Goal: Task Accomplishment & Management: Manage account settings

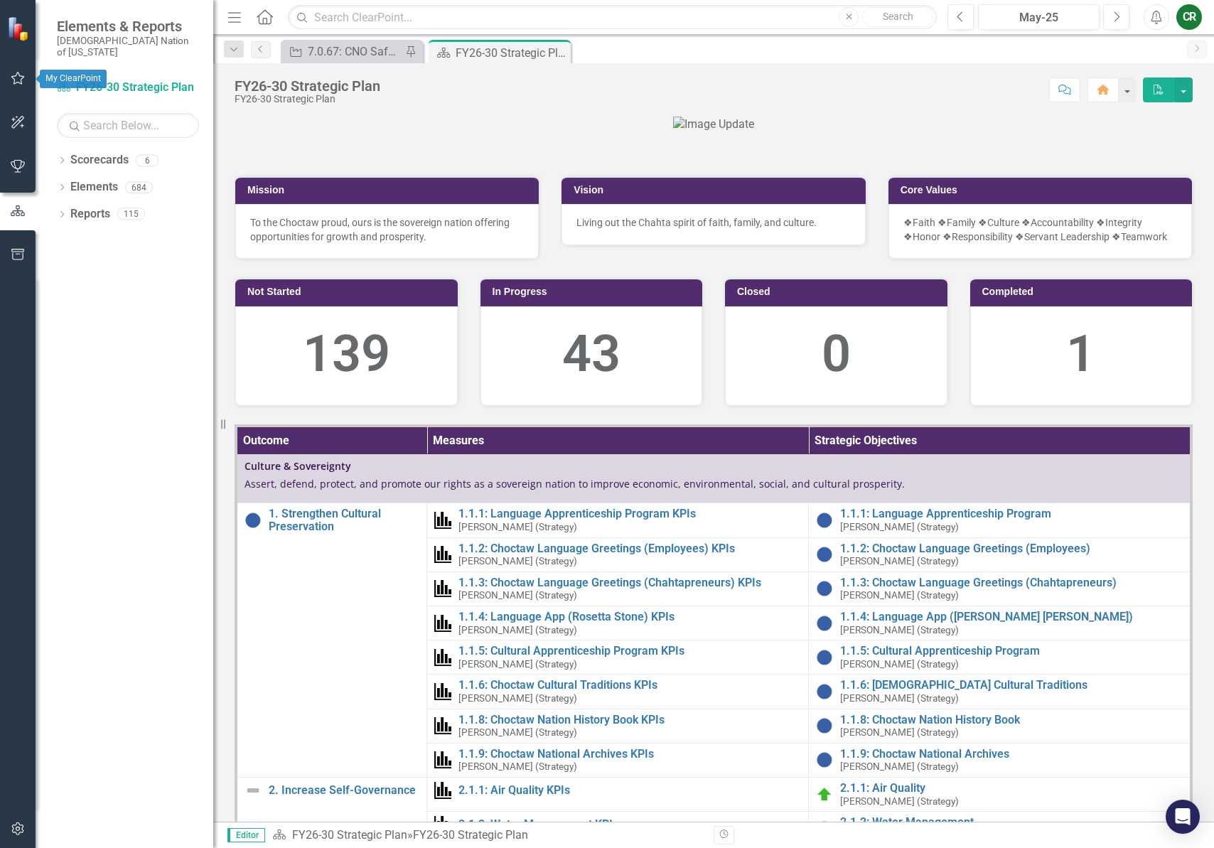
click at [16, 79] on icon "button" at bounding box center [18, 78] width 15 height 11
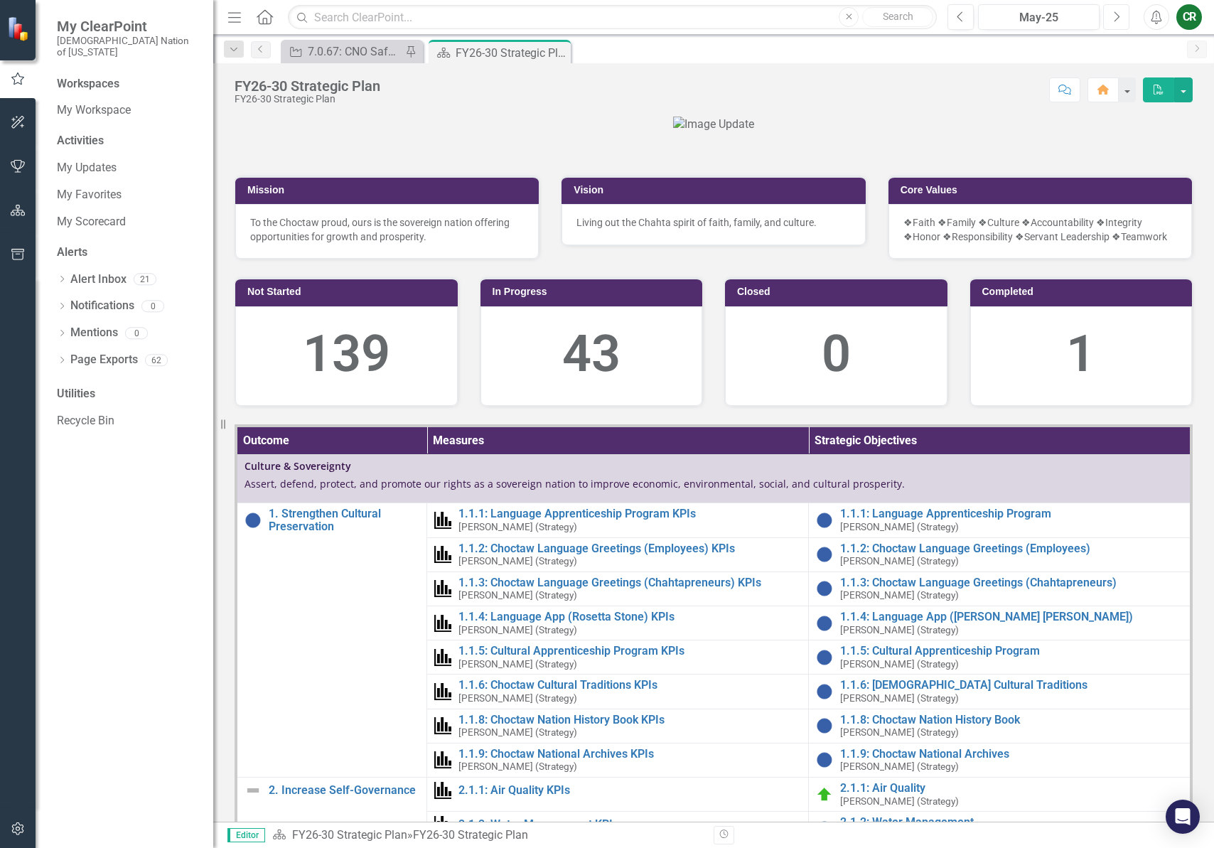
click at [1121, 18] on button "Next" at bounding box center [1117, 17] width 26 height 26
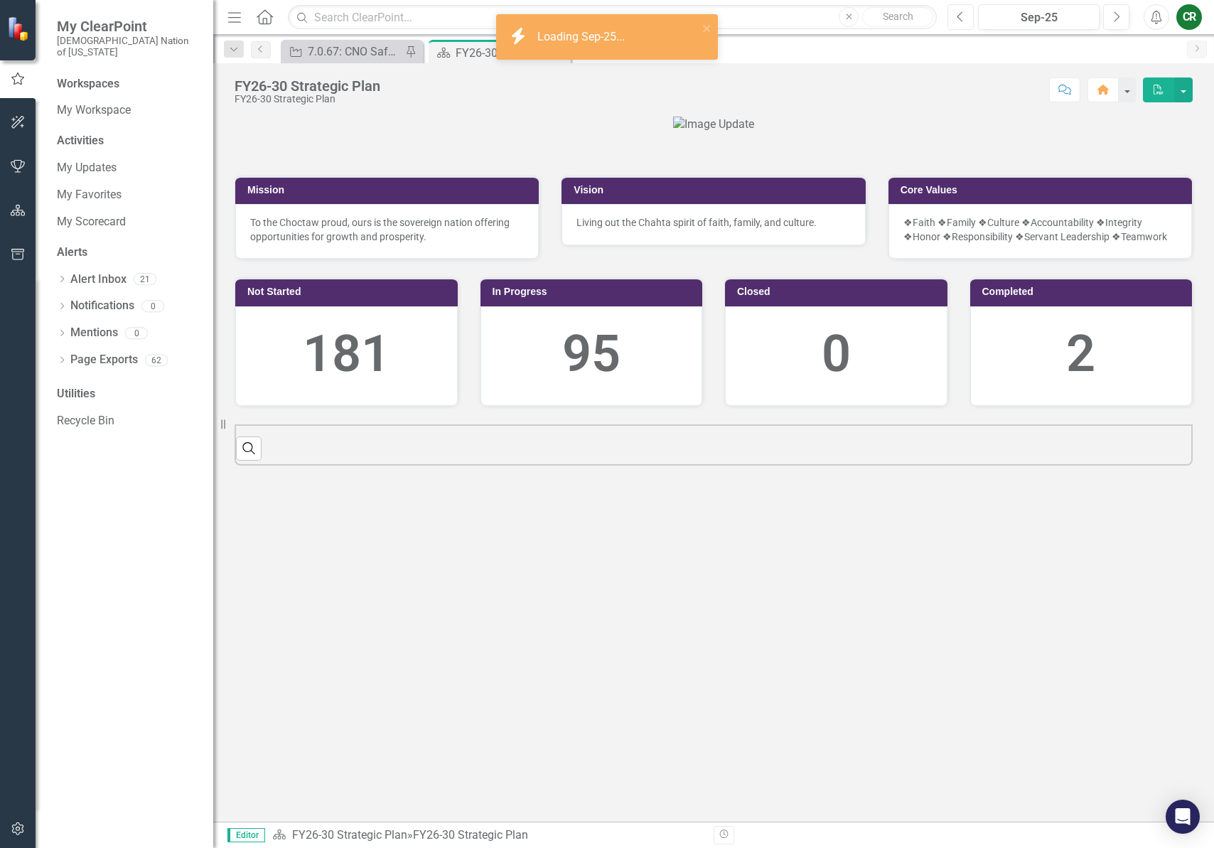
click at [971, 18] on button "Previous" at bounding box center [961, 17] width 26 height 26
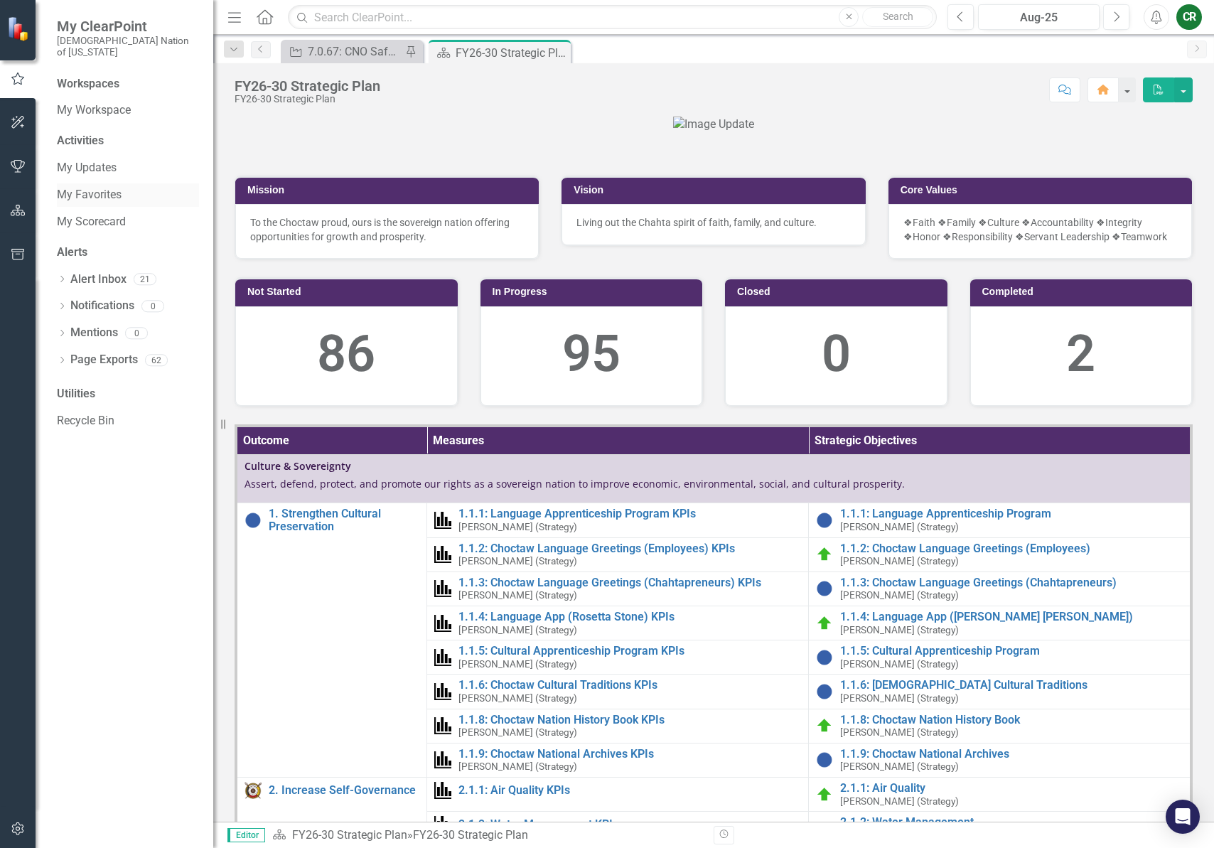
click at [88, 187] on link "My Favorites" at bounding box center [128, 195] width 142 height 16
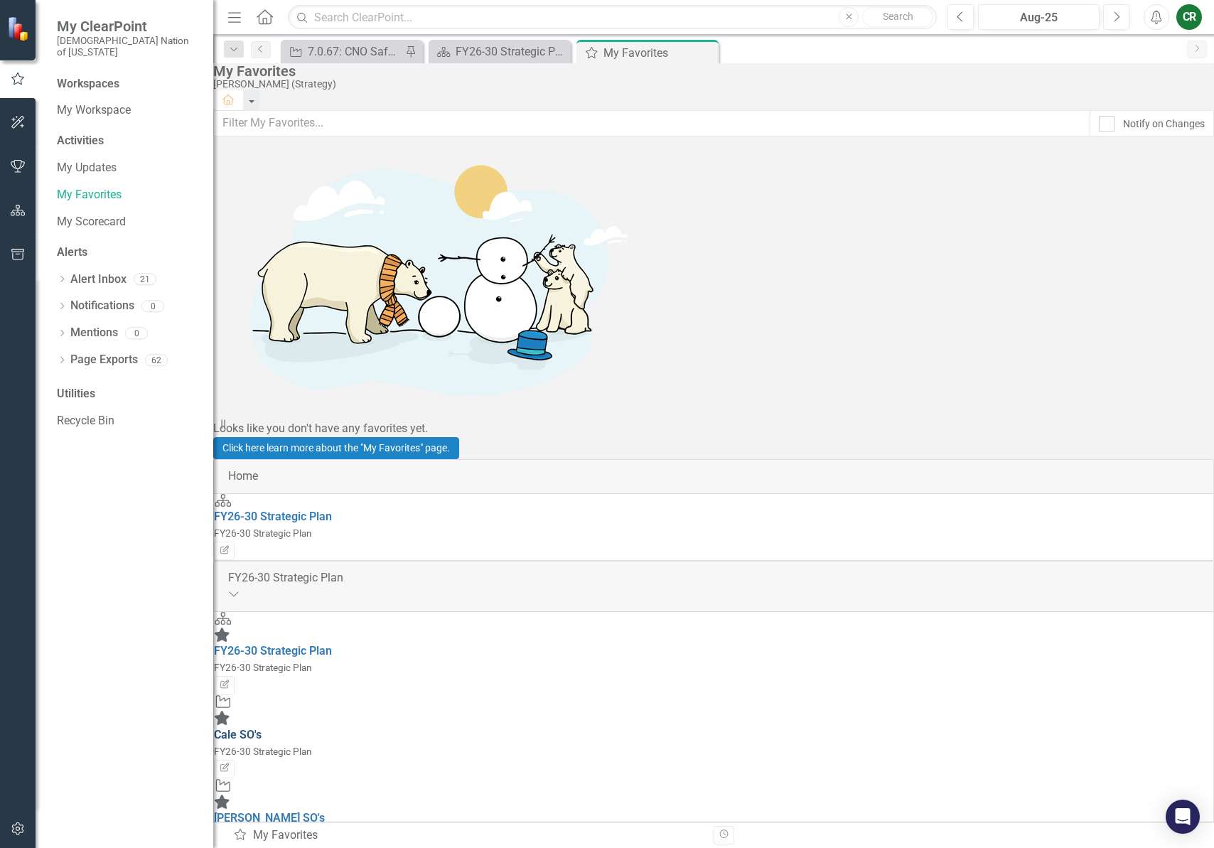
click at [262, 728] on link "Cale SO's" at bounding box center [238, 735] width 48 height 14
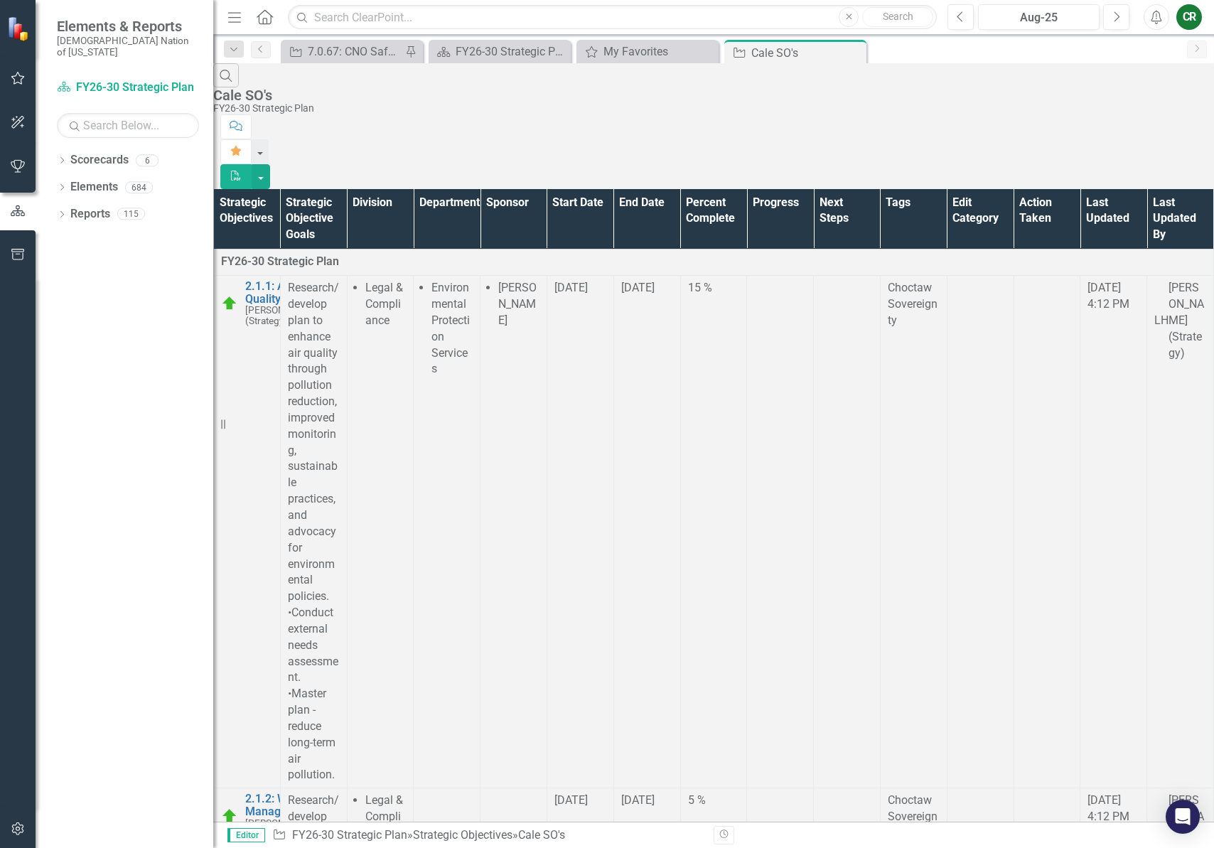
scroll to position [4682, 0]
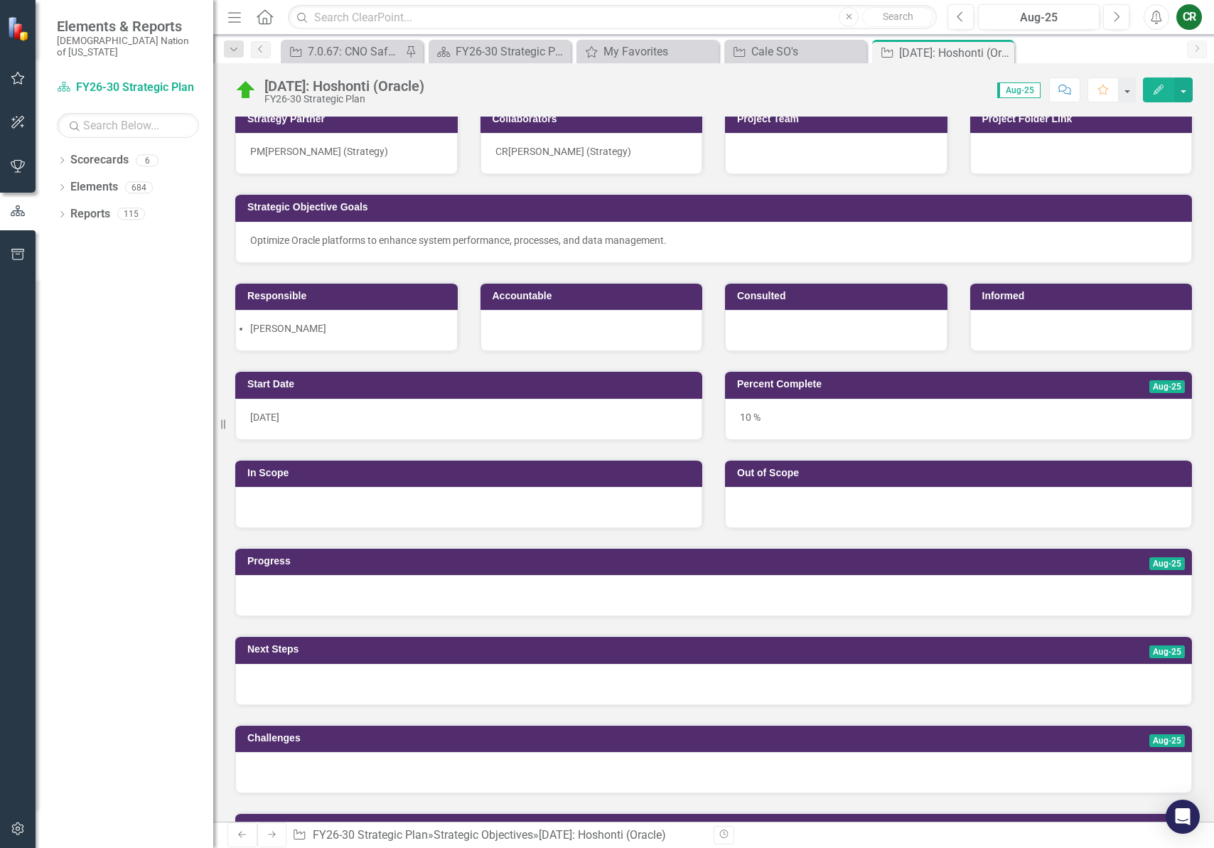
scroll to position [176, 0]
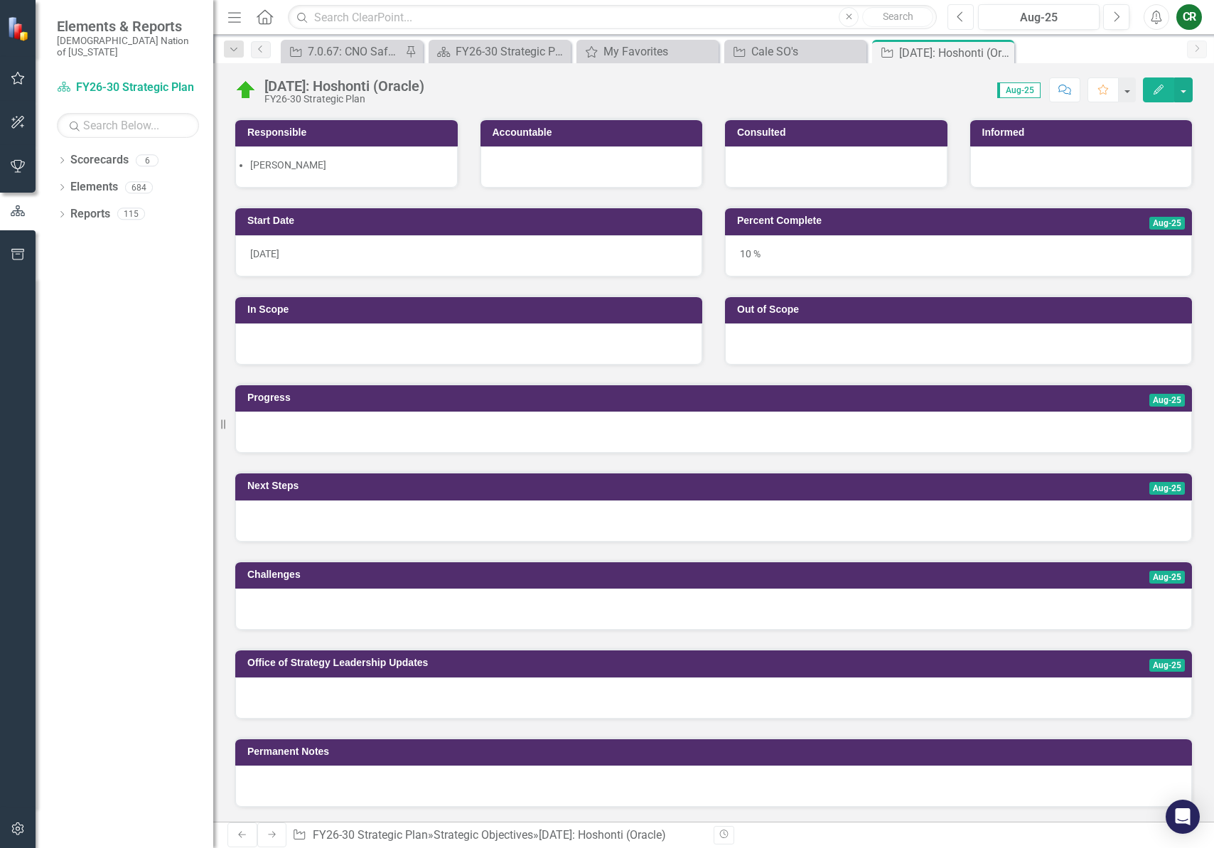
click at [960, 21] on icon "Previous" at bounding box center [961, 17] width 8 height 13
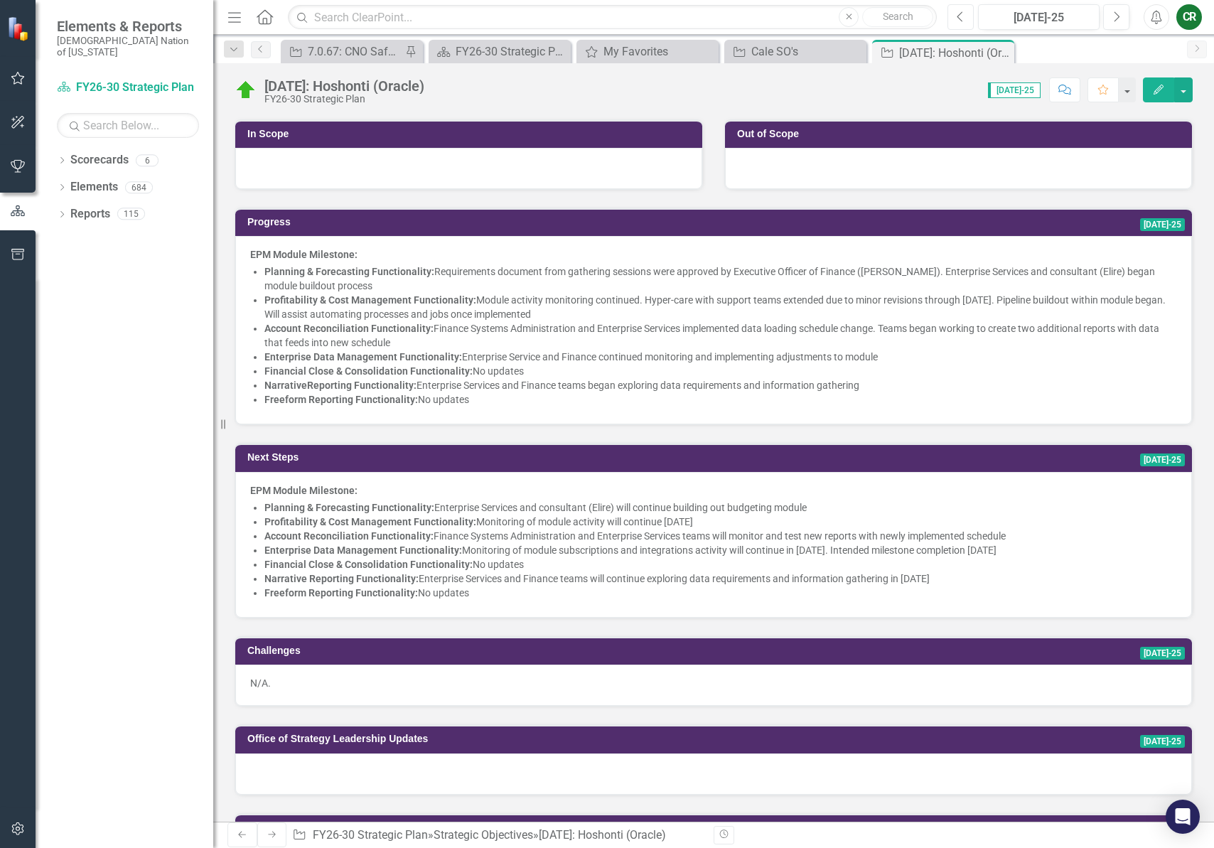
scroll to position [277, 0]
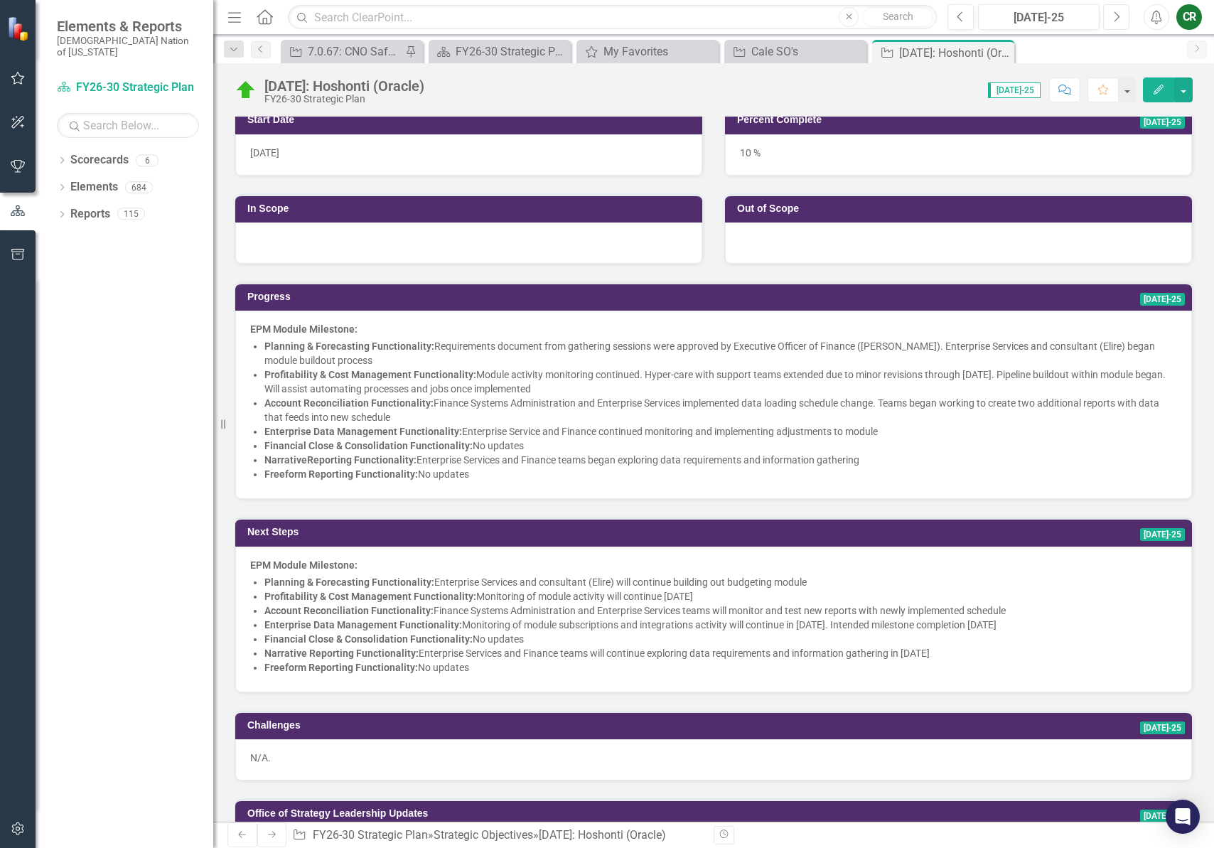
click at [1120, 18] on icon "Next" at bounding box center [1117, 17] width 8 height 13
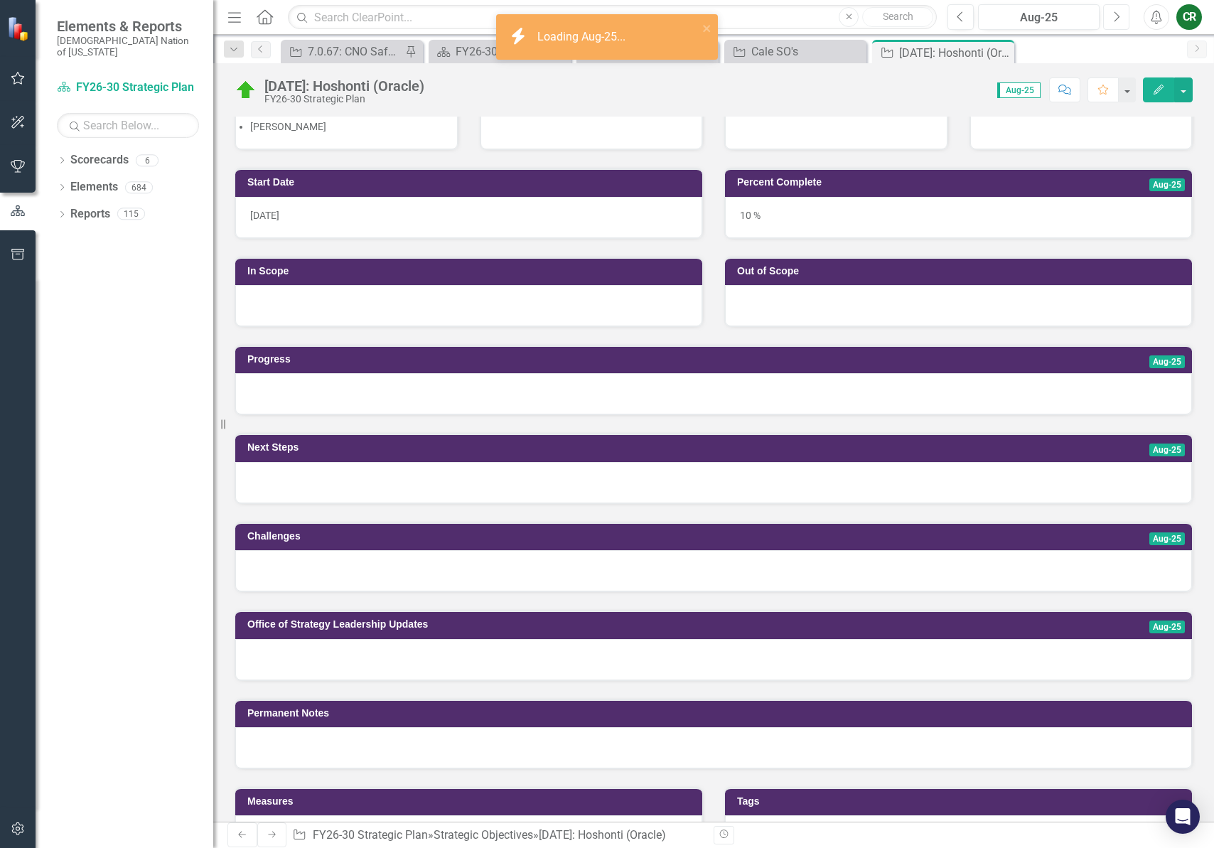
scroll to position [242, 0]
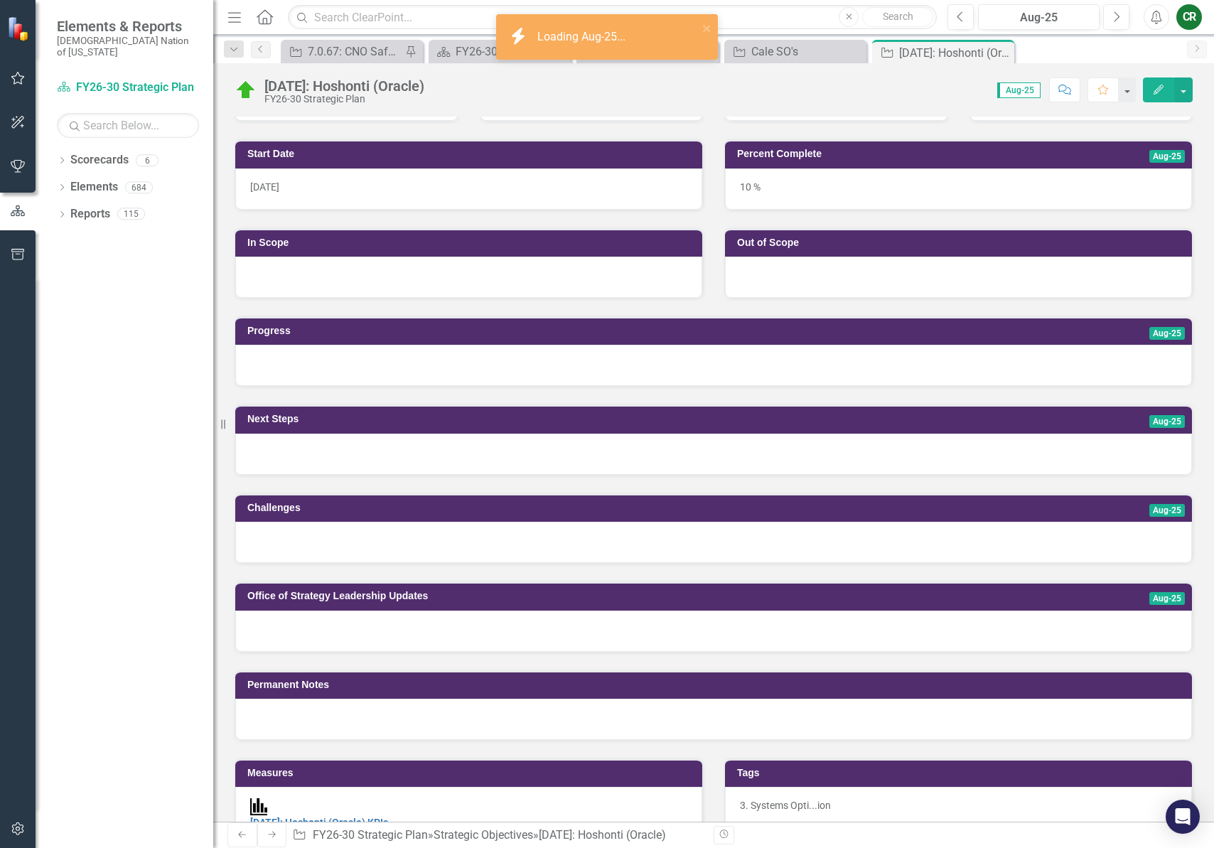
click at [435, 377] on div at bounding box center [713, 365] width 957 height 41
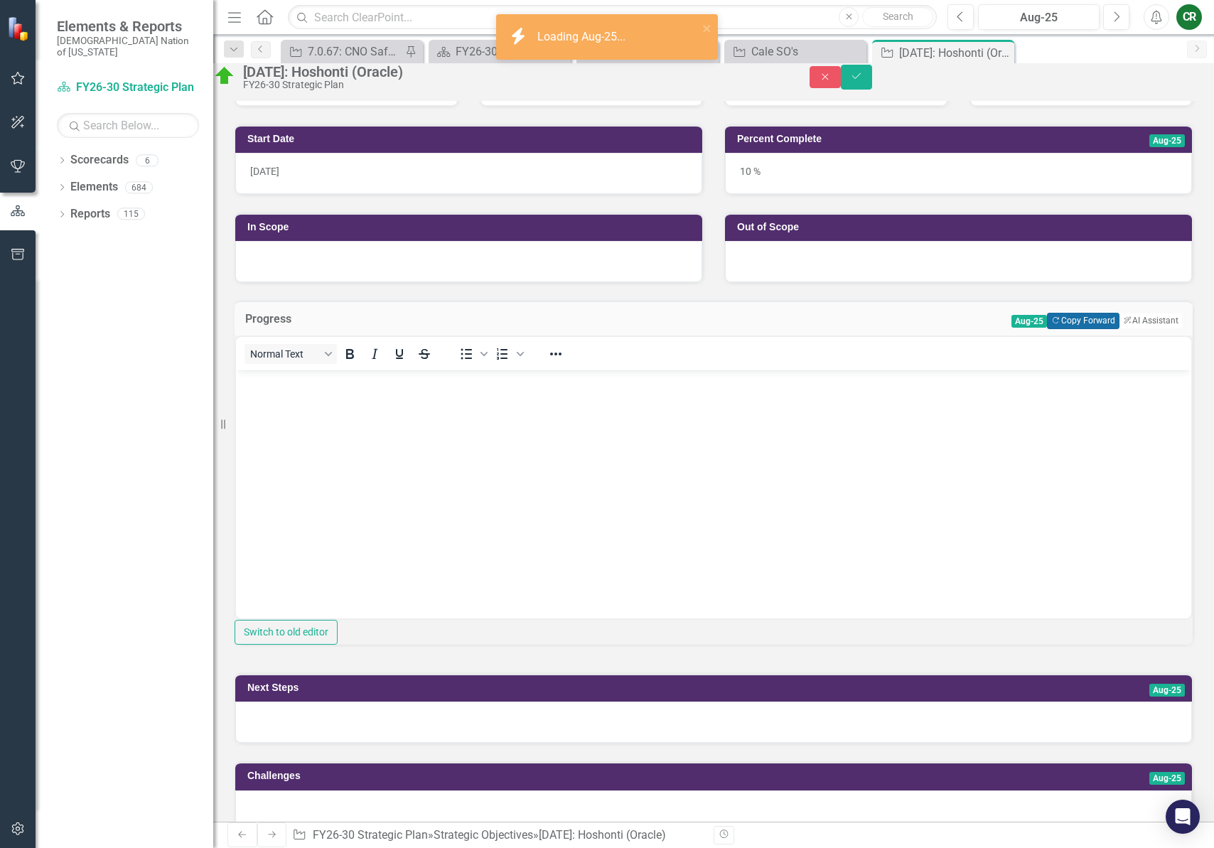
scroll to position [0, 0]
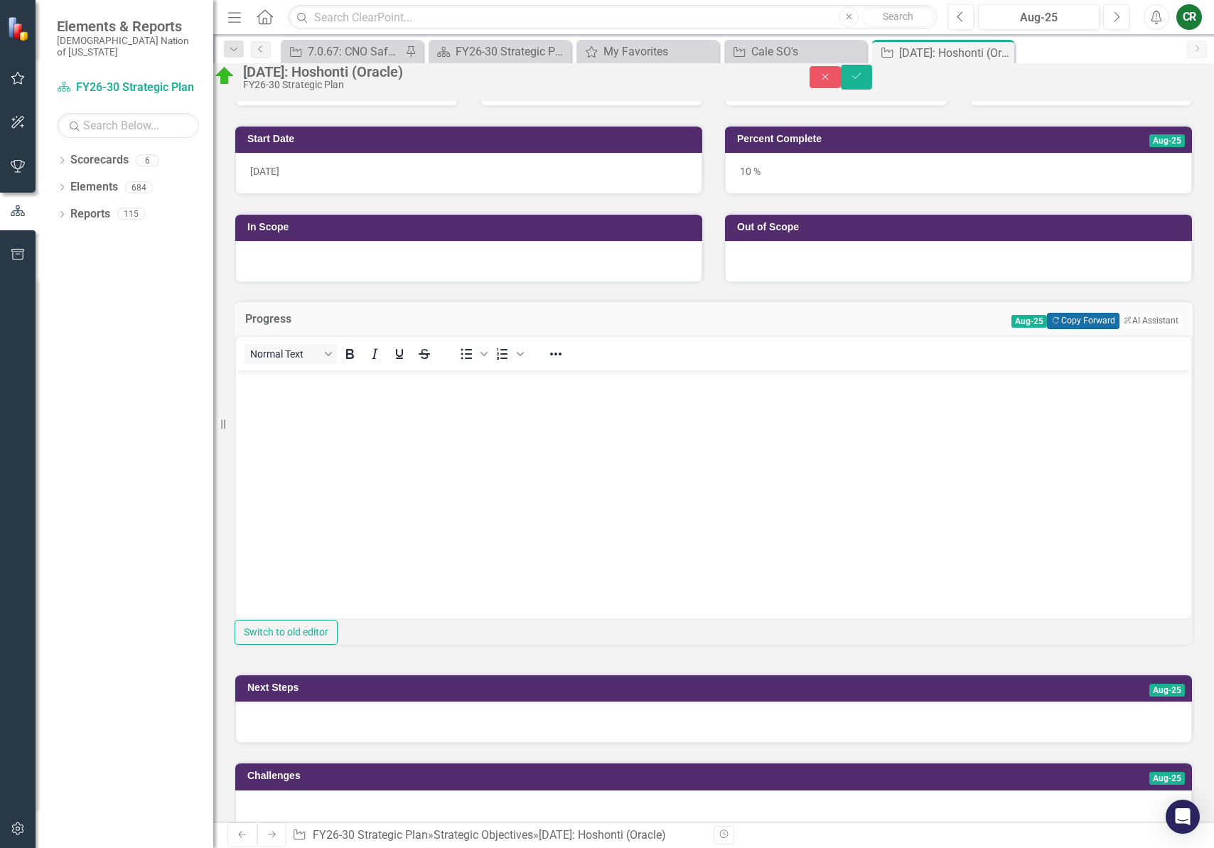
click at [1062, 329] on button "Copy Forward Copy Forward" at bounding box center [1083, 321] width 72 height 16
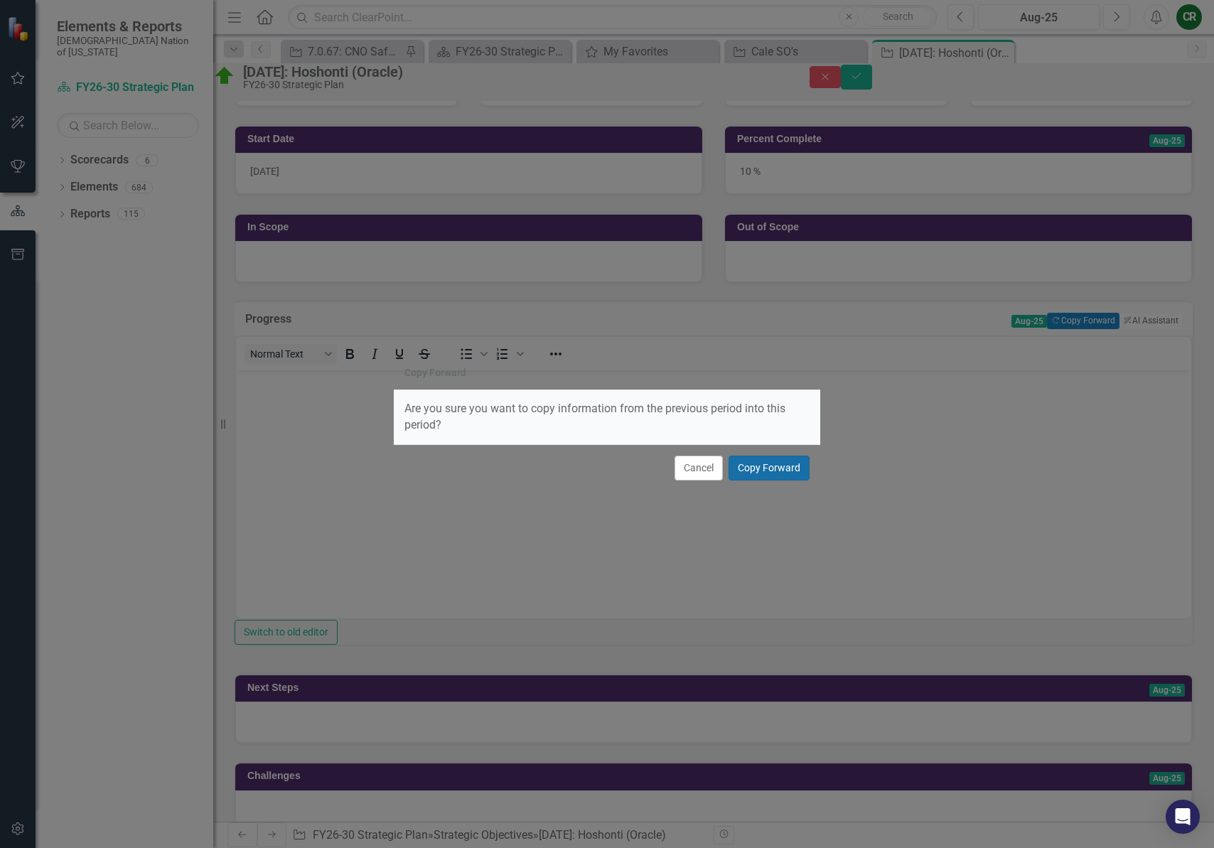
click at [787, 467] on button "Copy Forward" at bounding box center [769, 468] width 81 height 25
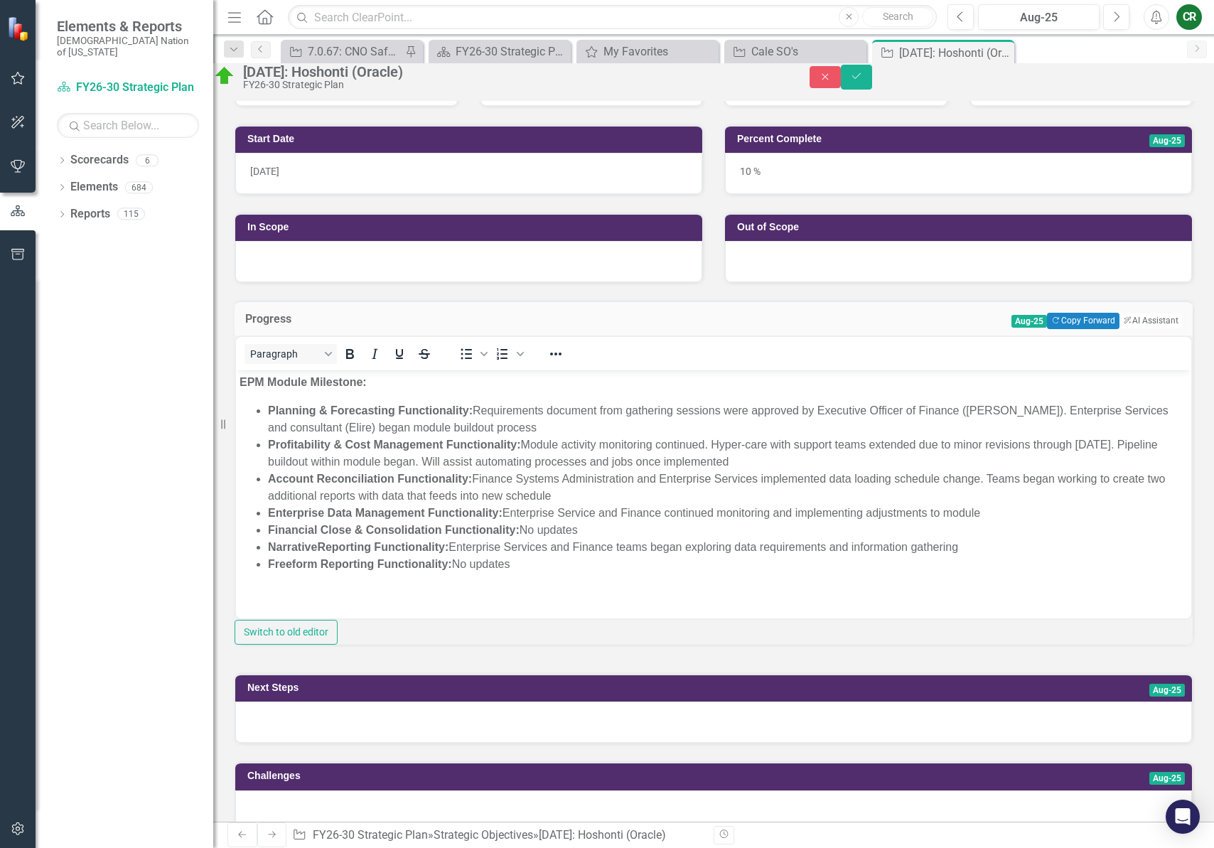
click at [577, 580] on body "EPM Module Milestone: Planning & Forecasting Functionality: Requirements docume…" at bounding box center [714, 479] width 956 height 218
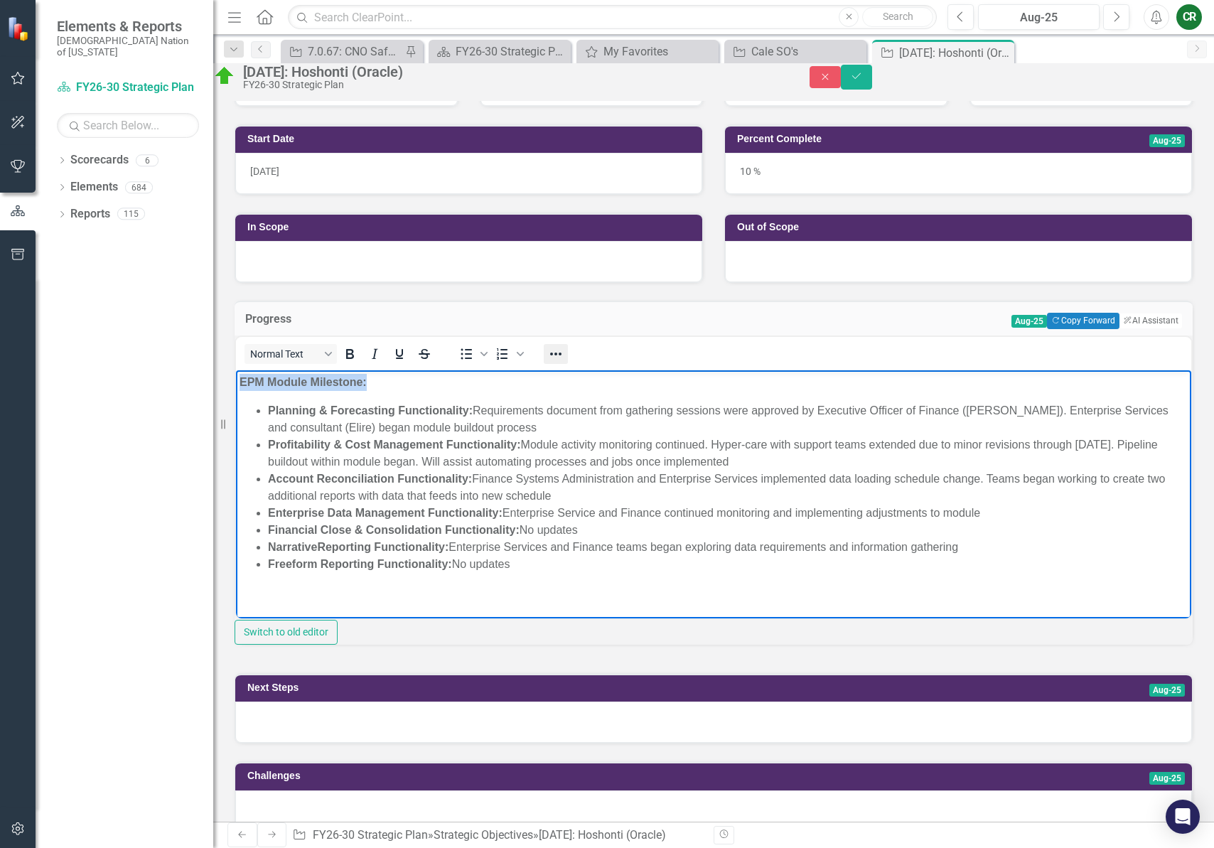
click at [565, 363] on icon "Reveal or hide additional toolbar items" at bounding box center [556, 354] width 17 height 17
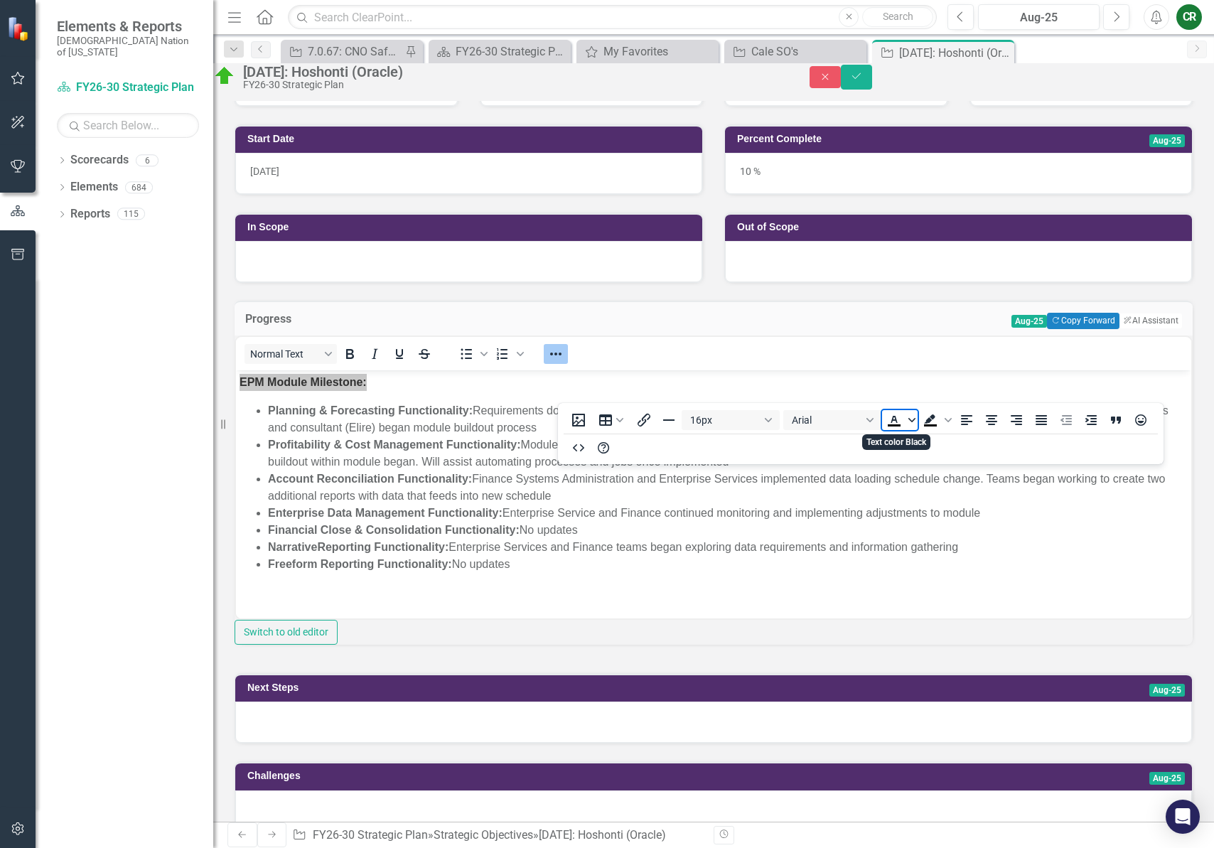
click at [917, 416] on span "Text color Black" at bounding box center [912, 420] width 11 height 20
click at [931, 464] on div "Red" at bounding box center [936, 462] width 17 height 17
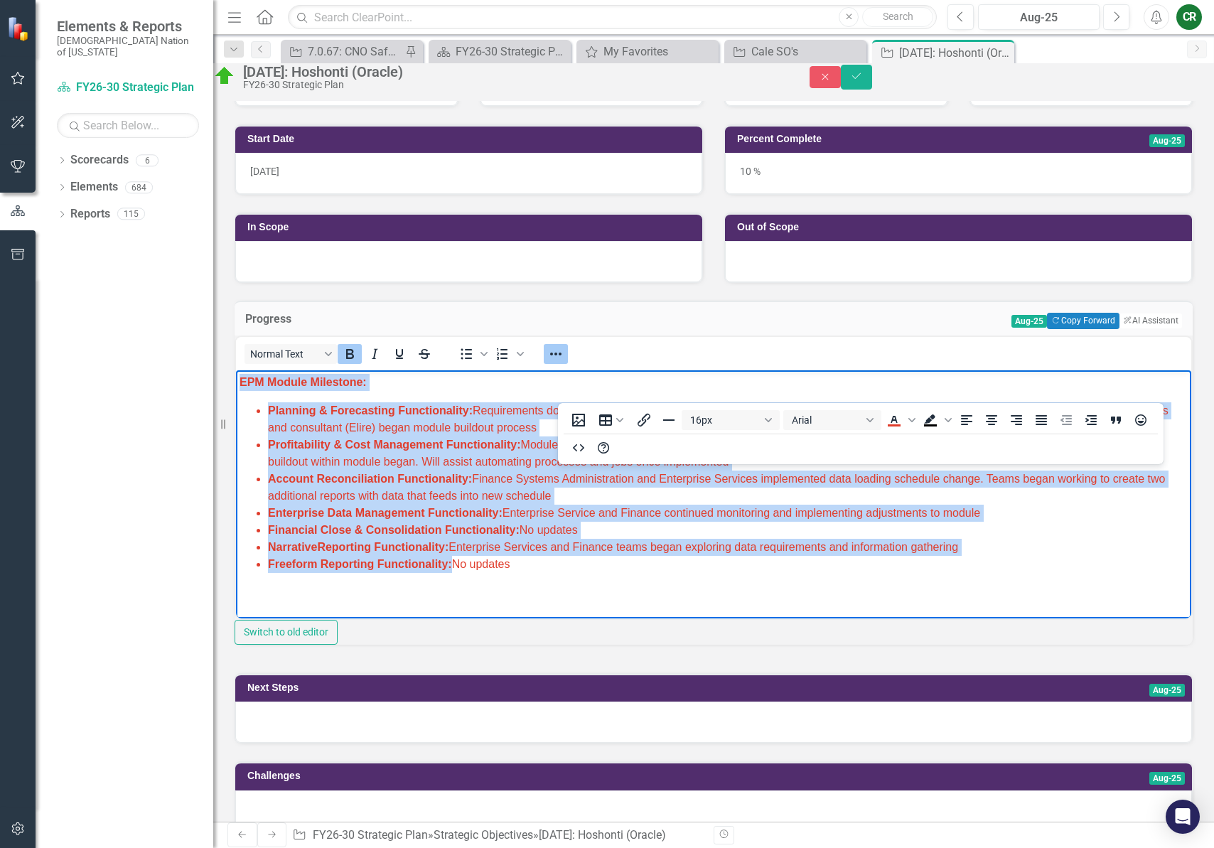
click at [902, 494] on li "Account Reconciliation Functionality: Finance Systems Administration and Enterp…" at bounding box center [728, 487] width 920 height 34
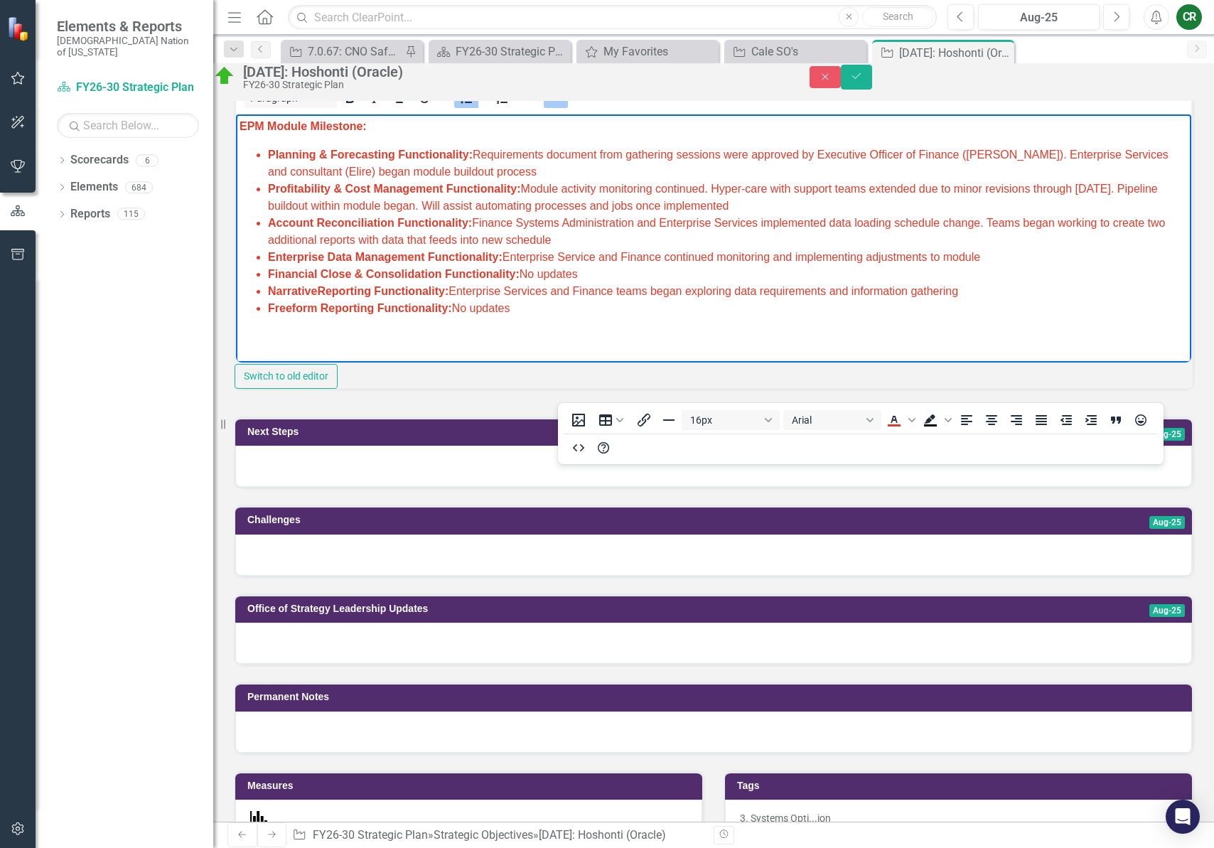
scroll to position [498, 0]
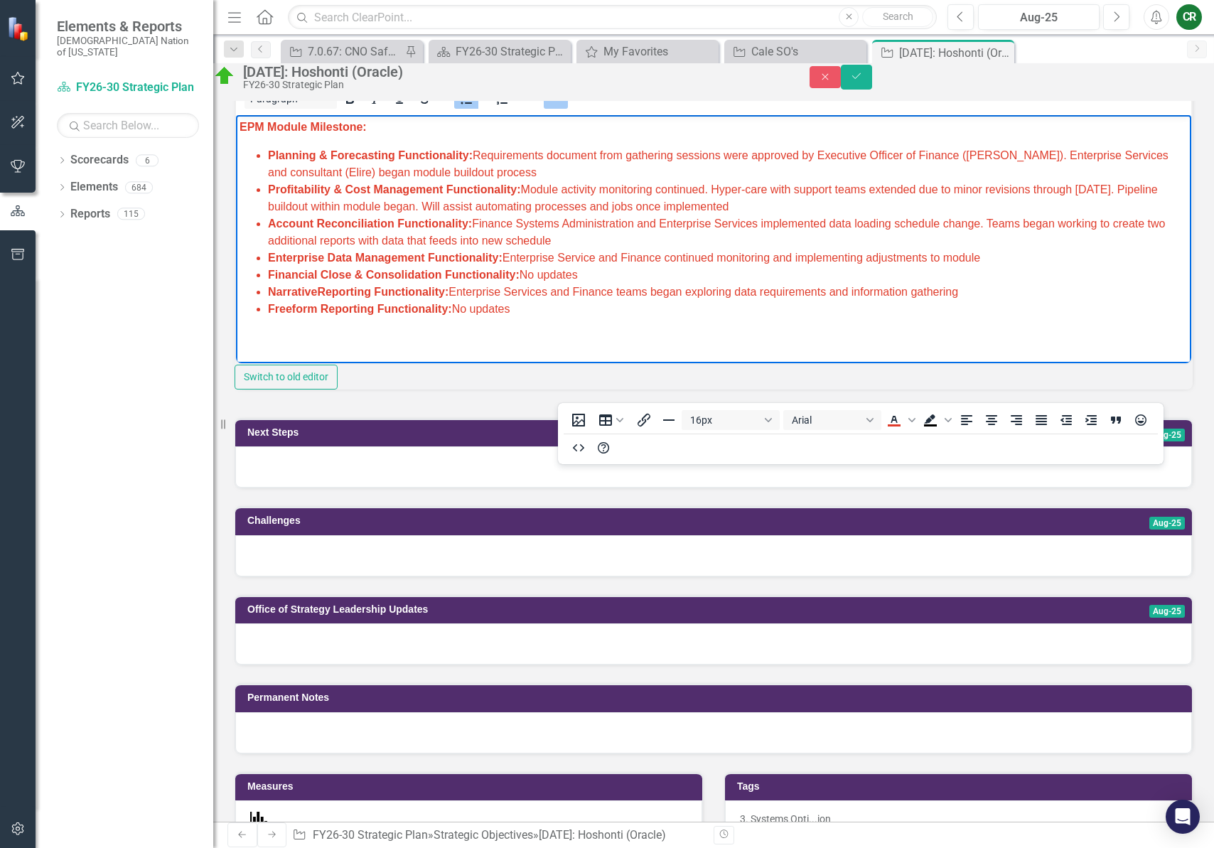
click at [565, 107] on icon "Reveal or hide additional toolbar items" at bounding box center [556, 98] width 17 height 17
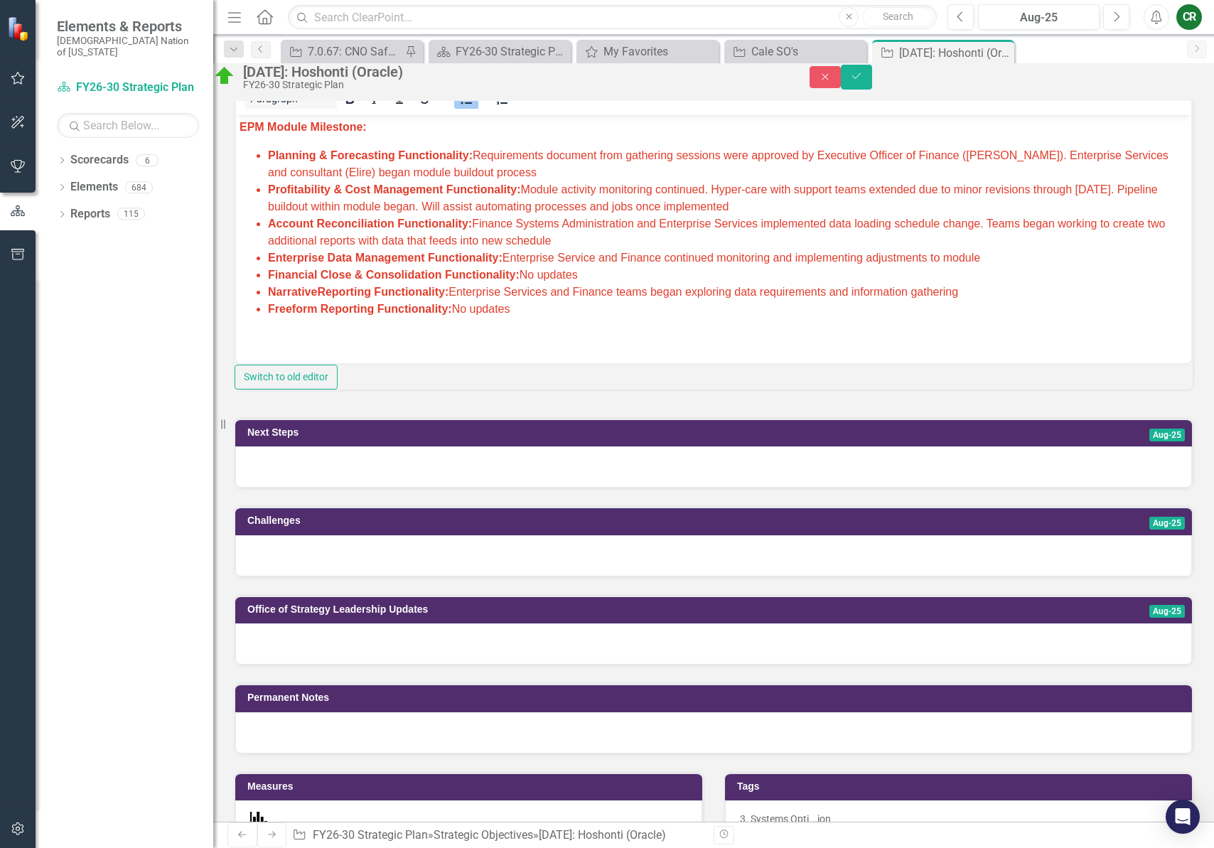
click at [566, 488] on div at bounding box center [713, 467] width 957 height 41
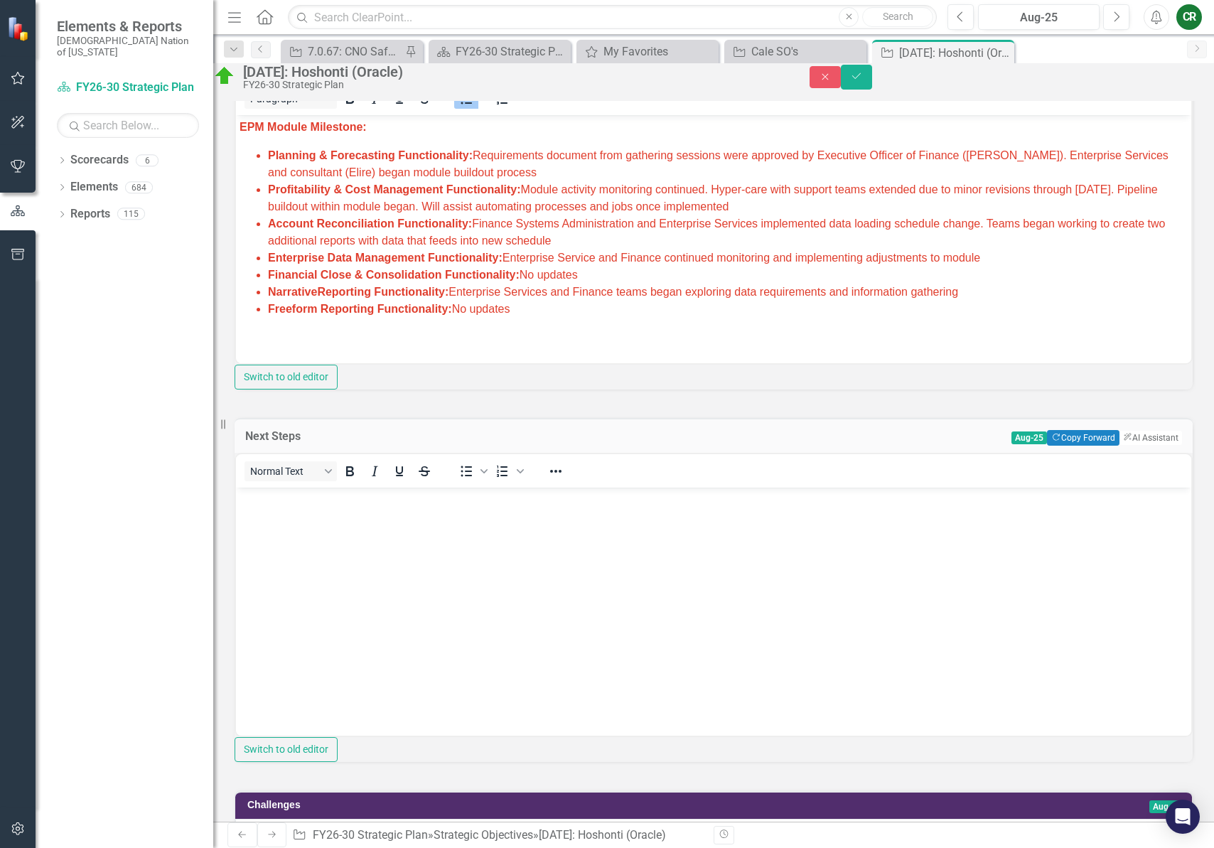
scroll to position [0, 0]
click at [1069, 446] on button "Copy Forward Copy Forward" at bounding box center [1083, 438] width 72 height 16
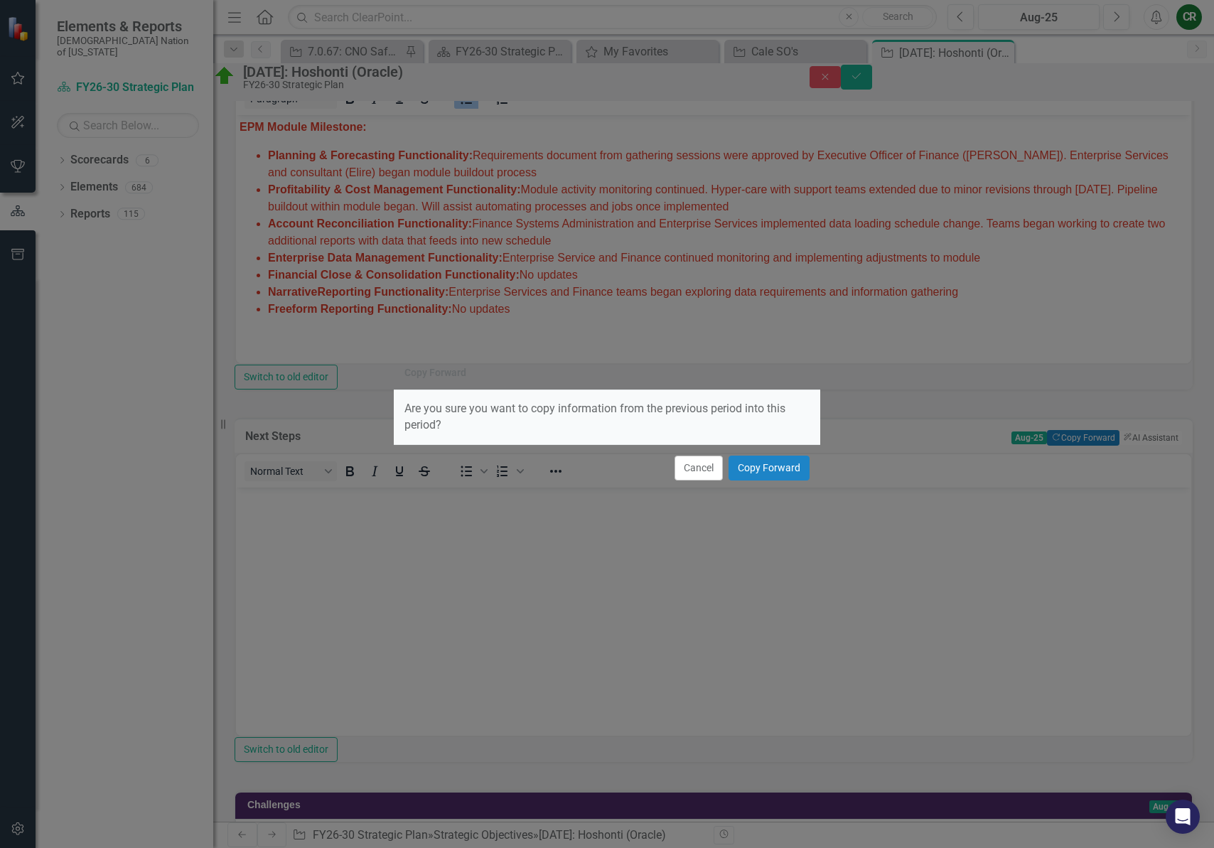
click at [786, 481] on div "Cancel Copy Forward" at bounding box center [607, 467] width 427 height 47
click at [762, 470] on button "Copy Forward" at bounding box center [769, 468] width 81 height 25
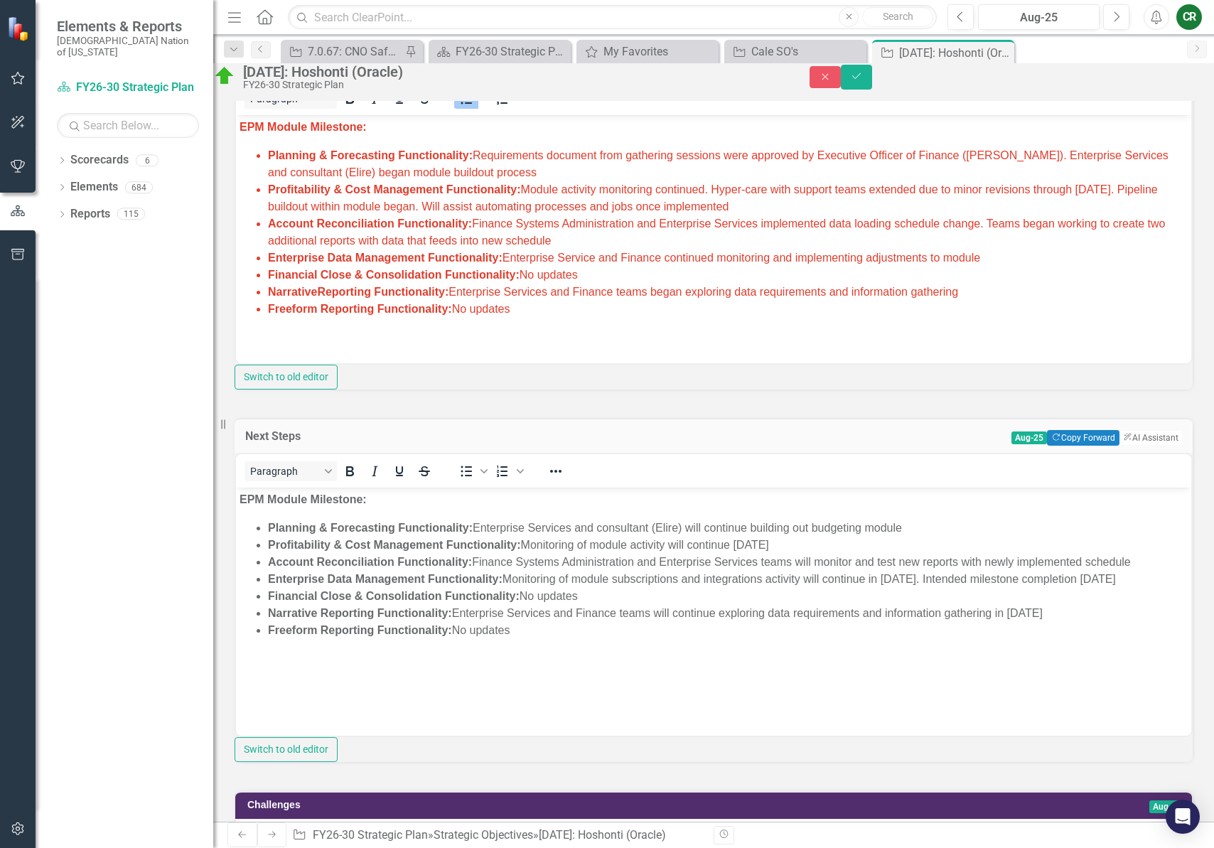
click at [559, 582] on li "Enterprise Data Management Functionality: Monitoring of module subscriptions an…" at bounding box center [728, 578] width 920 height 17
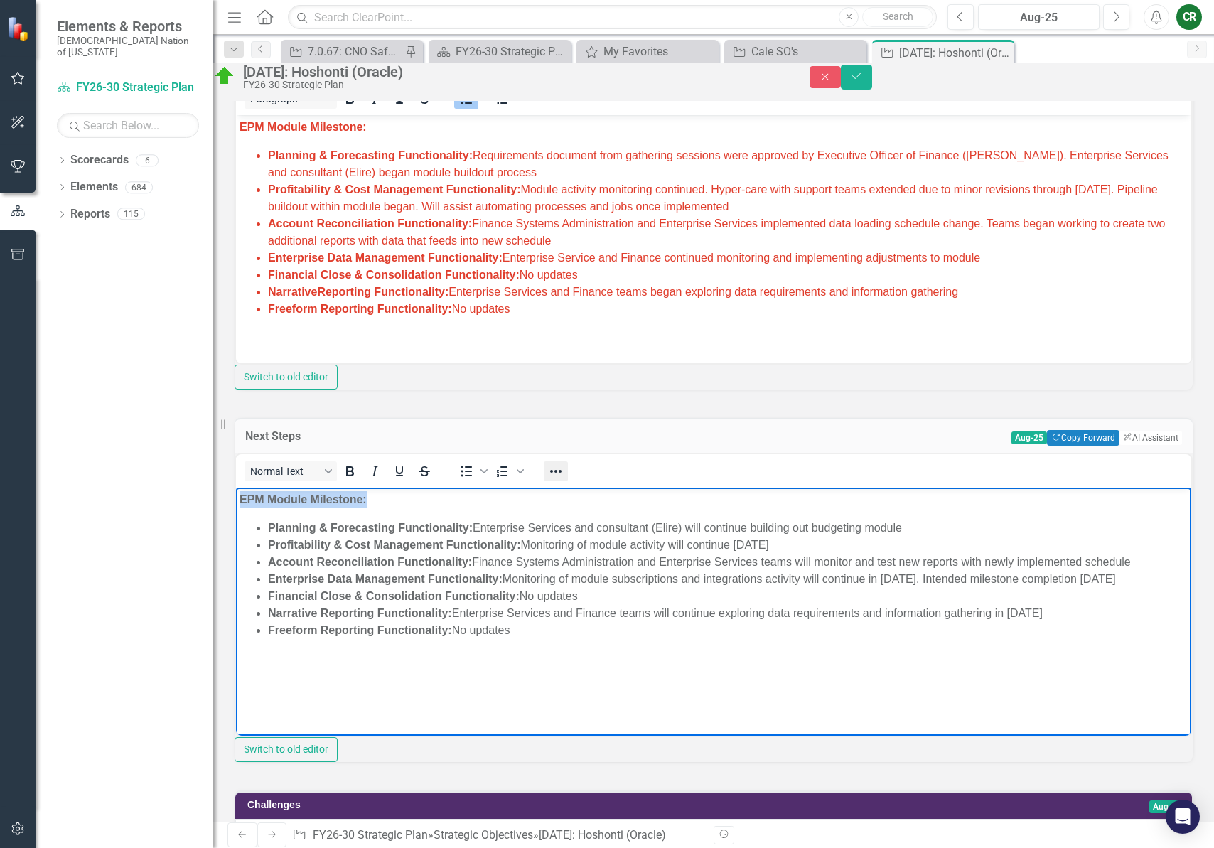
click at [564, 480] on icon "Reveal or hide additional toolbar items" at bounding box center [556, 471] width 17 height 17
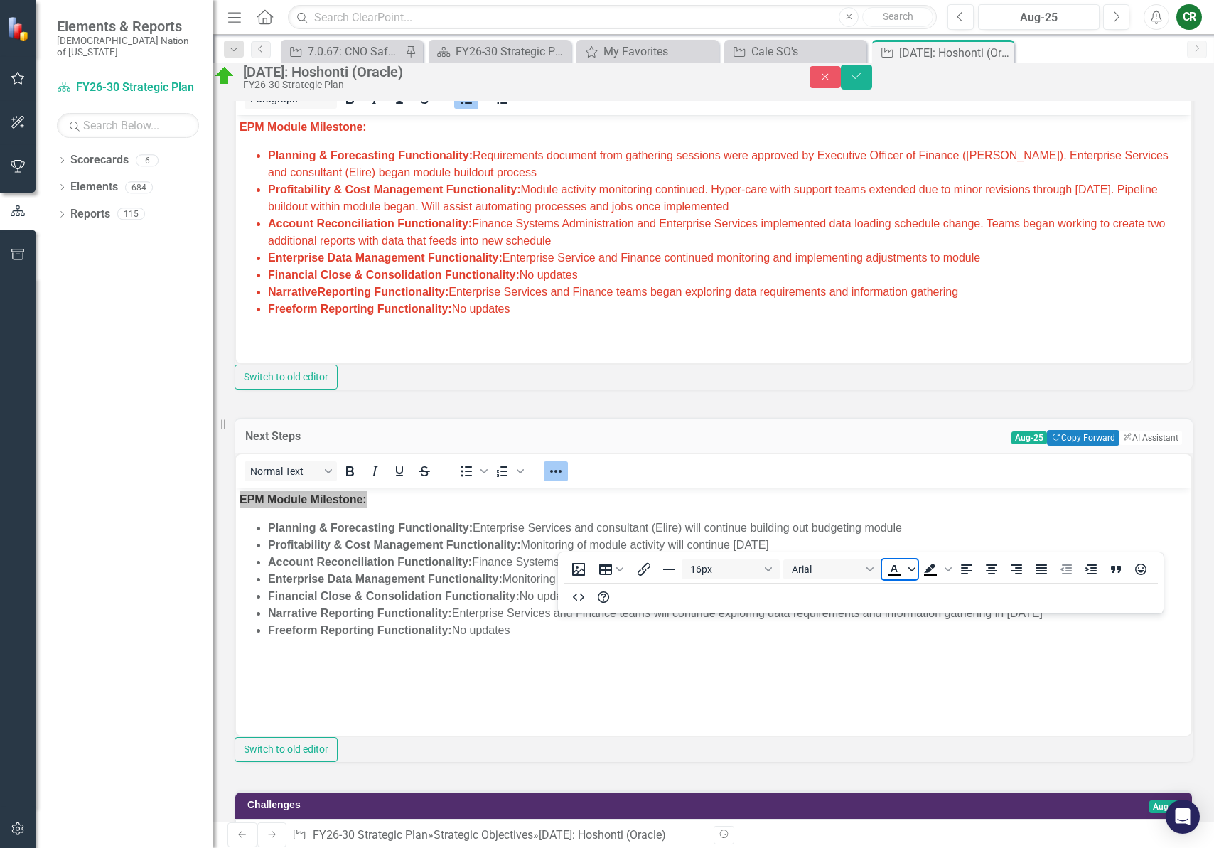
click at [911, 570] on icon "Text color Black" at bounding box center [912, 569] width 7 height 4
click at [934, 609] on div "Red" at bounding box center [936, 612] width 17 height 17
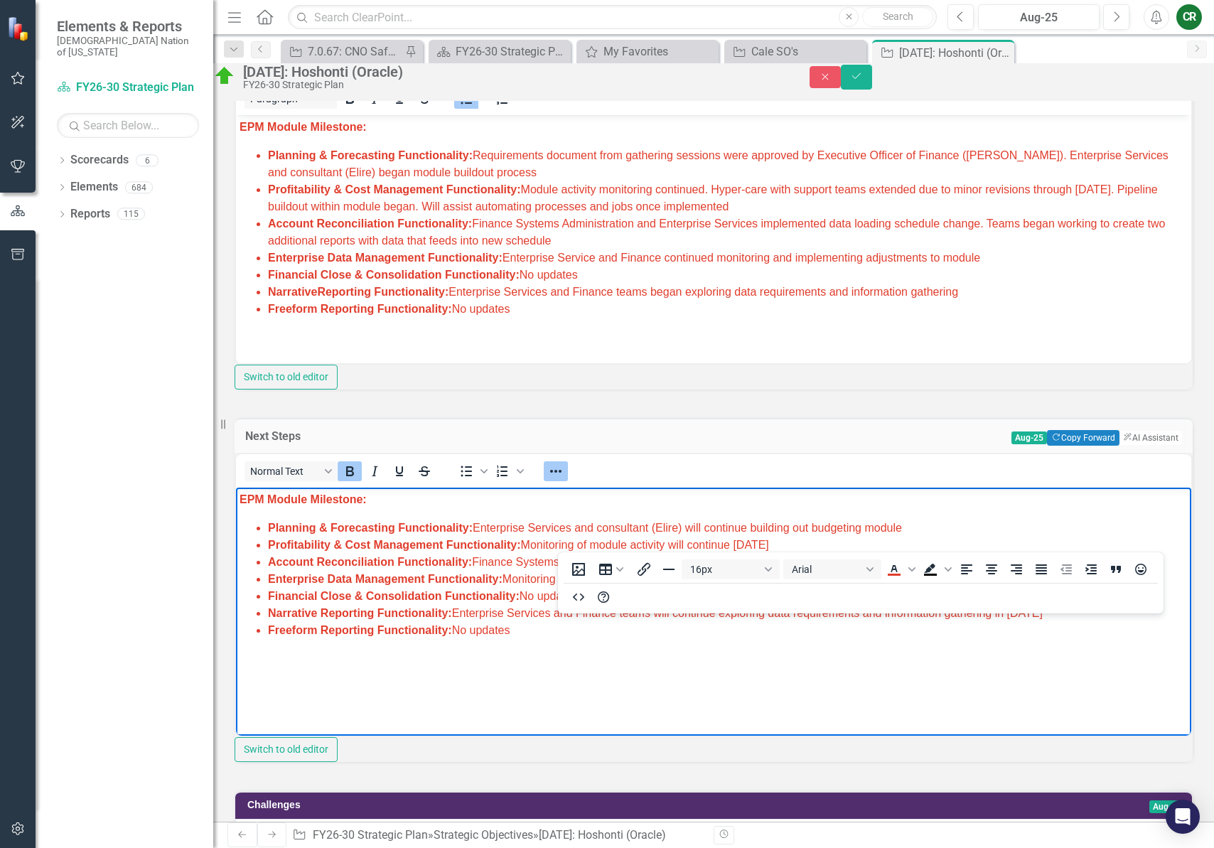
click at [873, 579] on span "Enterprise Data Management Functionality: Monitoring of module subscriptions an…" at bounding box center [692, 578] width 848 height 12
click at [565, 480] on icon "Reveal or hide additional toolbar items" at bounding box center [556, 471] width 17 height 17
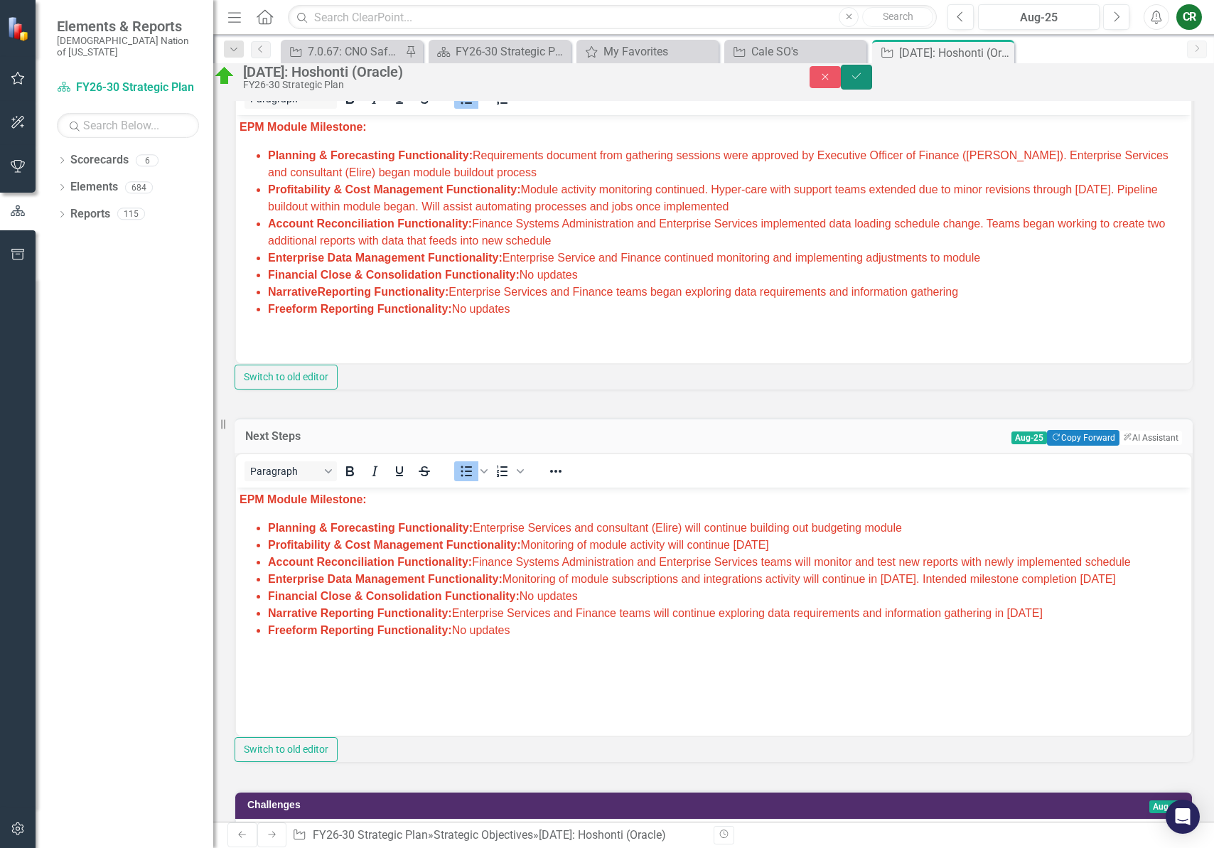
click at [872, 85] on button "Save" at bounding box center [856, 77] width 31 height 25
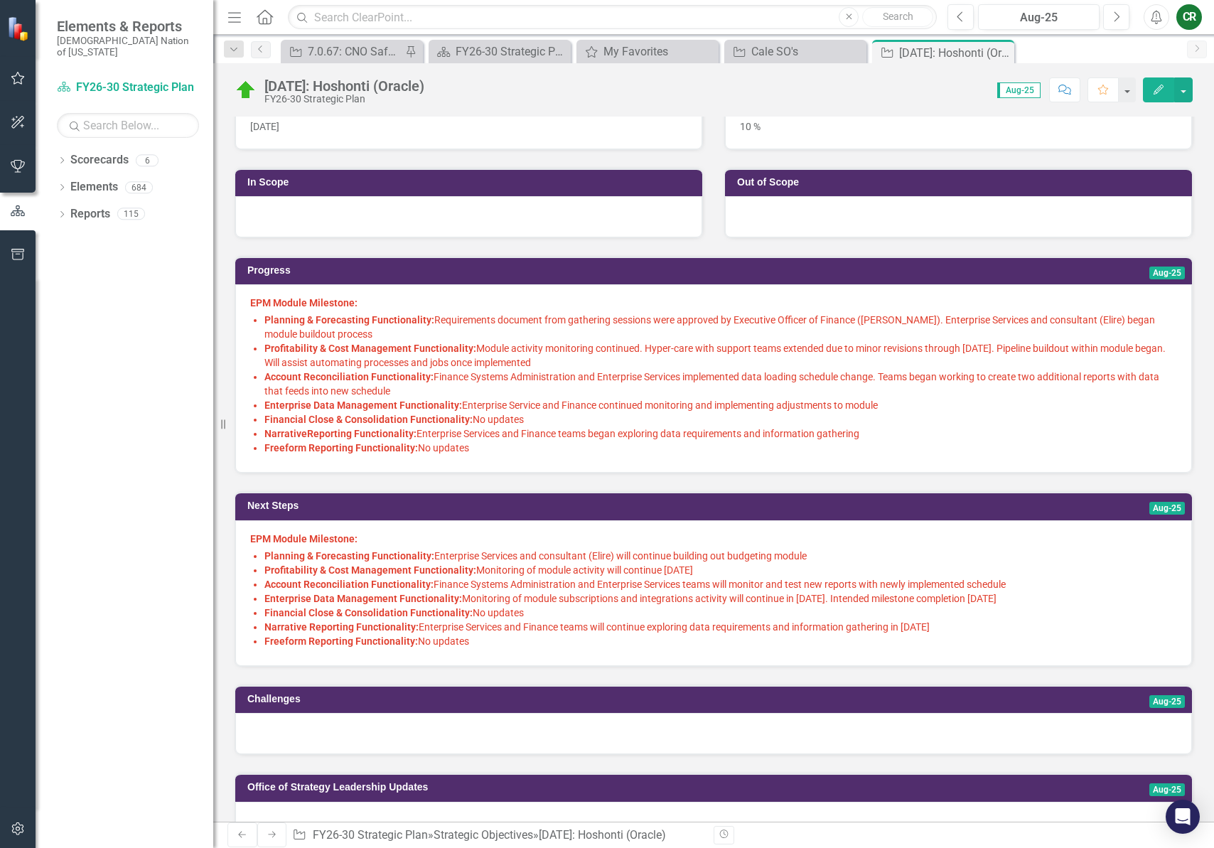
scroll to position [304, 0]
